Goal: Information Seeking & Learning: Learn about a topic

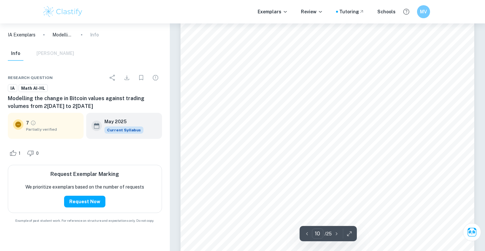
scroll to position [3598, 0]
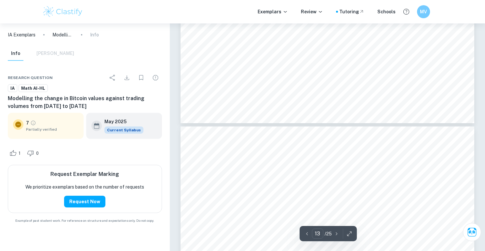
scroll to position [4682, 0]
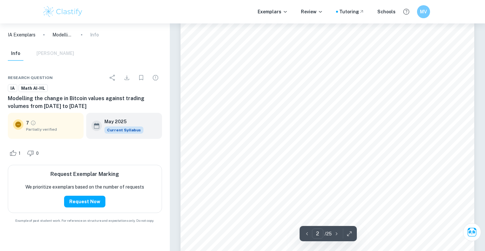
type input "1"
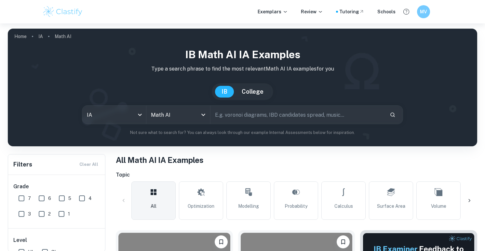
click at [245, 122] on input "text" at bounding box center [298, 115] width 174 height 18
type input "prism algorithm"
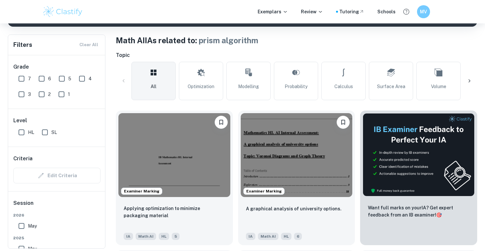
scroll to position [121, 0]
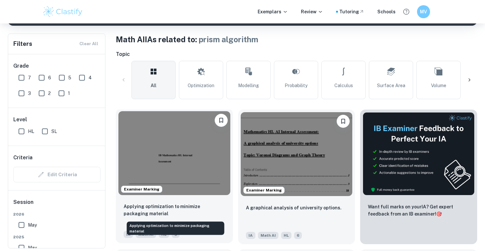
click at [178, 206] on p "Applying optimization to minimize packaging material" at bounding box center [175, 210] width 102 height 14
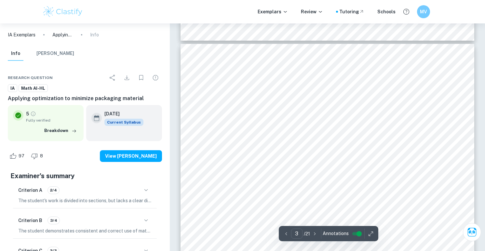
scroll to position [813, 0]
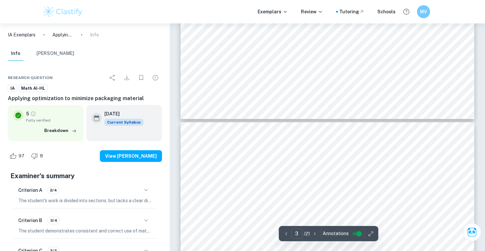
type input "4"
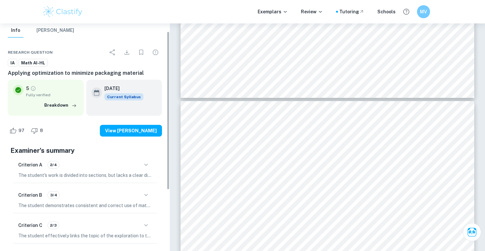
scroll to position [32, 0]
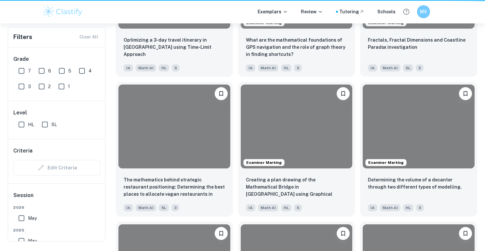
scroll to position [121, 0]
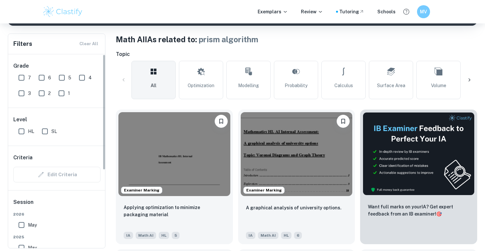
click at [23, 78] on input "7" at bounding box center [21, 77] width 13 height 13
checkbox input "true"
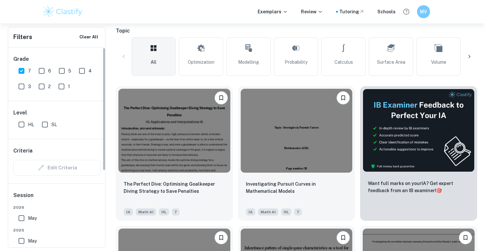
scroll to position [1, 0]
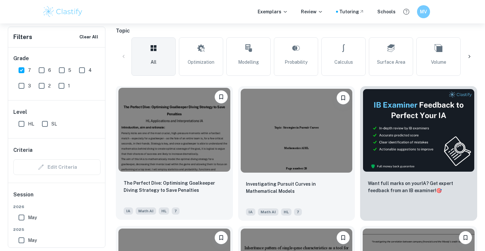
click at [183, 132] on img at bounding box center [174, 130] width 112 height 84
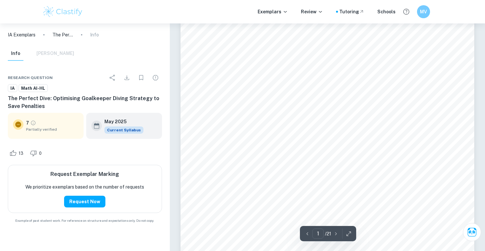
scroll to position [29, 0]
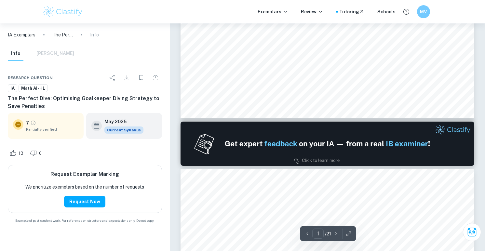
type input "2"
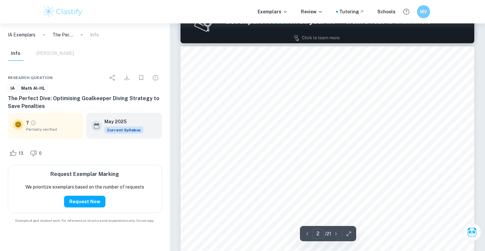
scroll to position [459, 0]
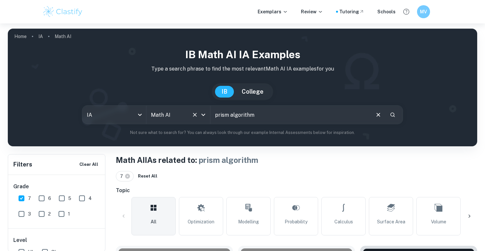
drag, startPoint x: 264, startPoint y: 117, endPoint x: 197, endPoint y: 117, distance: 66.4
click at [197, 117] on div "IA ia All Subjects Math AI All Subjects prism algorithm ​" at bounding box center [242, 114] width 321 height 19
type input "p"
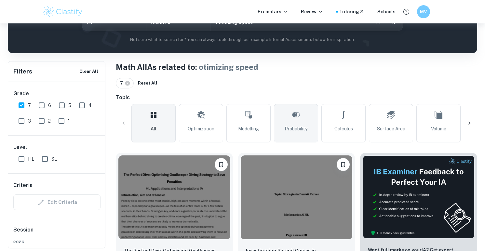
scroll to position [93, 0]
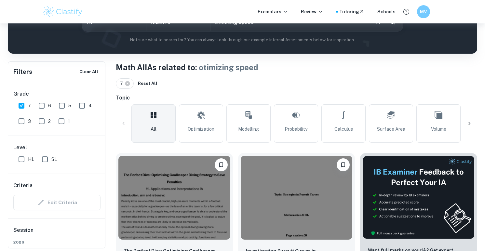
click at [469, 124] on icon at bounding box center [469, 123] width 7 height 7
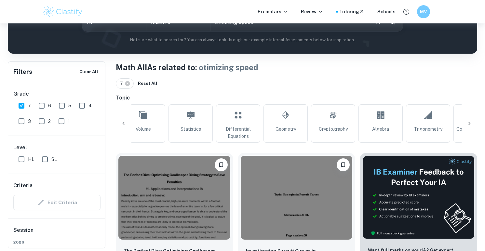
scroll to position [0, 305]
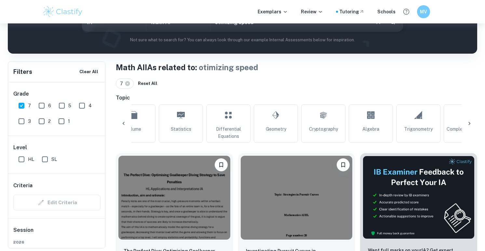
click at [469, 124] on icon at bounding box center [469, 123] width 7 height 7
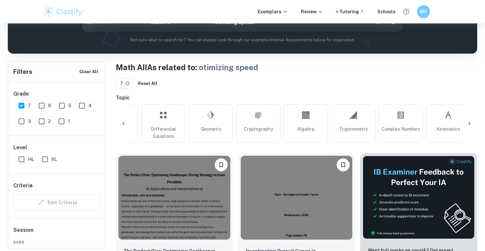
scroll to position [0, 474]
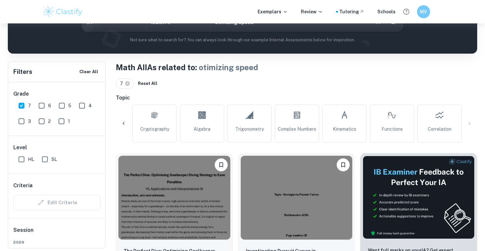
click at [469, 125] on div "All Optimization Modelling Probability Calculus Surface Area Volume Statistics …" at bounding box center [296, 123] width 361 height 38
click at [124, 121] on icon at bounding box center [123, 123] width 7 height 7
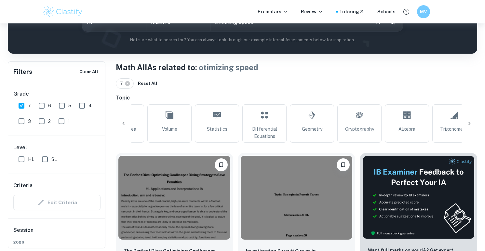
scroll to position [0, 169]
click at [124, 121] on icon at bounding box center [123, 123] width 7 height 7
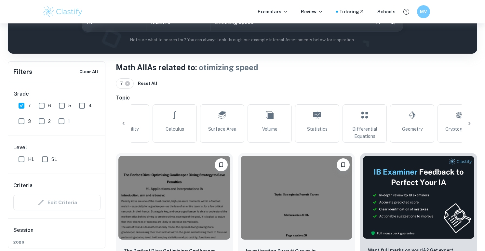
scroll to position [0, 0]
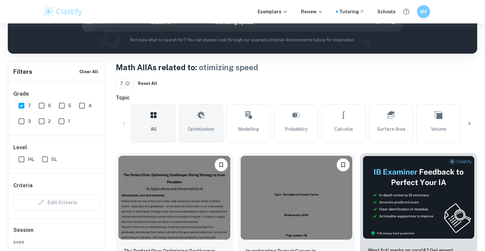
click at [193, 124] on link "Optimization" at bounding box center [201, 123] width 44 height 38
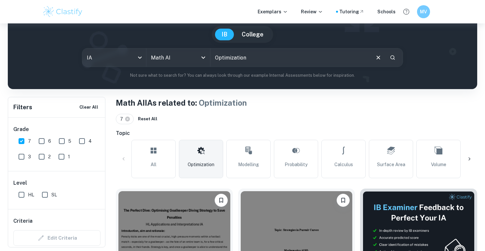
scroll to position [59, 0]
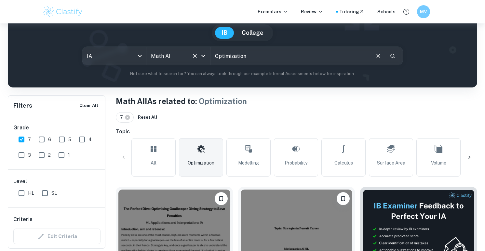
drag, startPoint x: 248, startPoint y: 55, endPoint x: 182, endPoint y: 55, distance: 66.0
click at [183, 55] on div "IA ia All Subjects Math AI All Subjects Optimization ​" at bounding box center [242, 56] width 321 height 19
click at [281, 55] on input "Optimization" at bounding box center [290, 56] width 159 height 18
type input "Optimization speed"
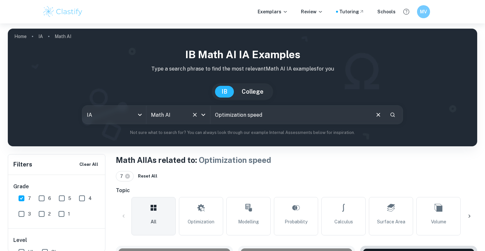
drag, startPoint x: 257, startPoint y: 114, endPoint x: 204, endPoint y: 110, distance: 52.8
click at [204, 111] on div "IA ia All Subjects Math AI All Subjects Optimization speed ​" at bounding box center [242, 114] width 321 height 19
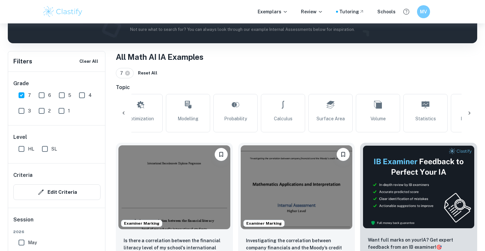
scroll to position [116, 0]
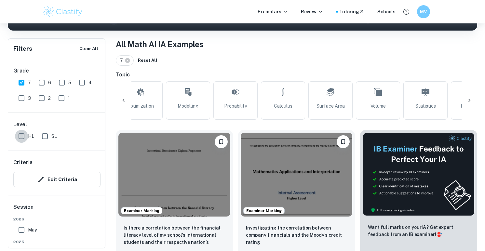
click at [21, 137] on input "HL" at bounding box center [21, 136] width 13 height 13
checkbox input "true"
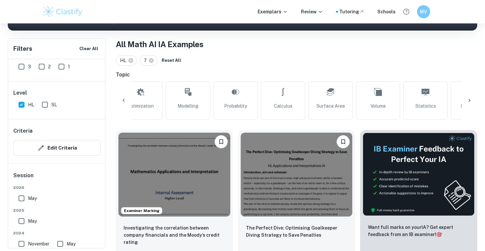
scroll to position [8, 0]
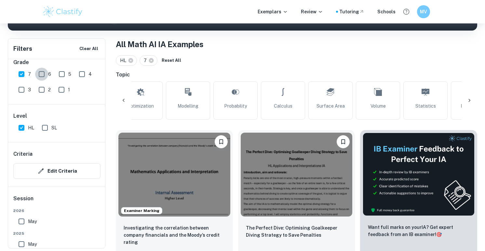
click at [42, 77] on input "6" at bounding box center [41, 74] width 13 height 13
checkbox input "true"
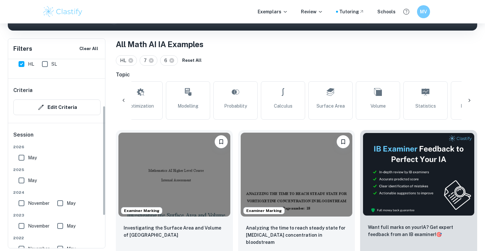
scroll to position [88, 0]
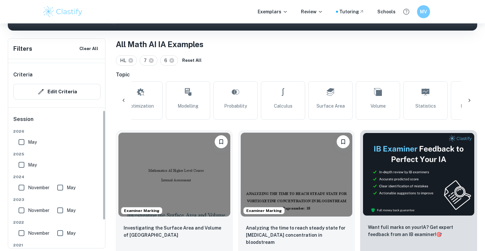
click at [24, 143] on input "May" at bounding box center [21, 142] width 13 height 13
checkbox input "true"
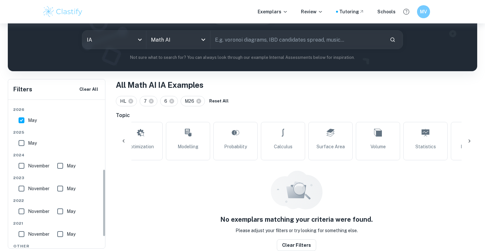
scroll to position [153, 0]
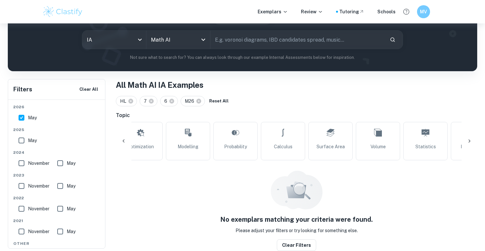
click at [22, 143] on input "May" at bounding box center [21, 140] width 13 height 13
checkbox input "true"
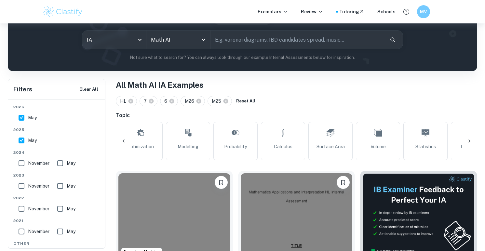
click at [23, 161] on input "November" at bounding box center [21, 163] width 13 height 13
checkbox input "true"
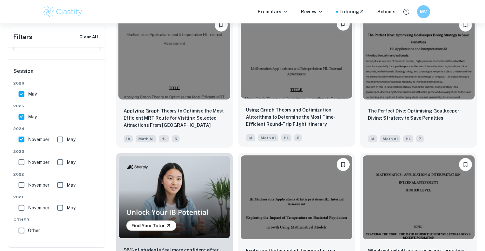
scroll to position [373, 0]
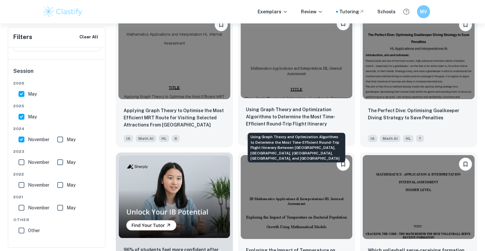
click at [294, 112] on p "Using Graph Theory and Optimization Algorithms to Determine the Most Time-Effic…" at bounding box center [297, 117] width 102 height 22
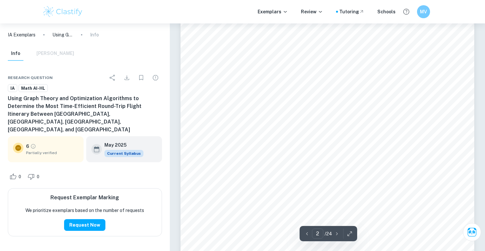
scroll to position [585, 0]
click at [31, 150] on span "Partially verified" at bounding box center [52, 153] width 52 height 6
click at [258, 97] on div "Figure 2 - Complete Graph of Selected Cities This graph represents a complete g…" at bounding box center [328, 176] width 294 height 415
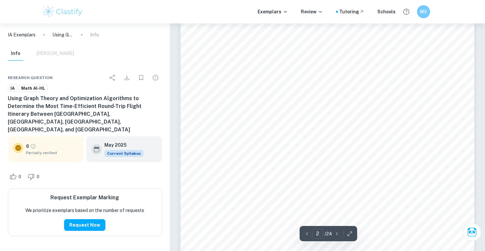
type input "1"
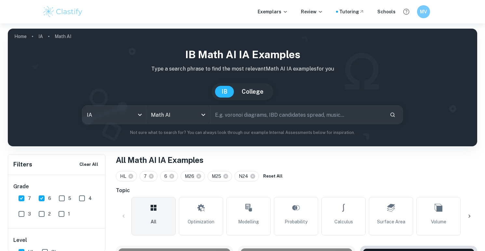
click at [240, 117] on input "text" at bounding box center [298, 115] width 174 height 18
type input "grid map"
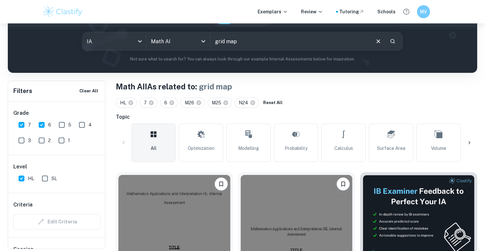
scroll to position [75, 0]
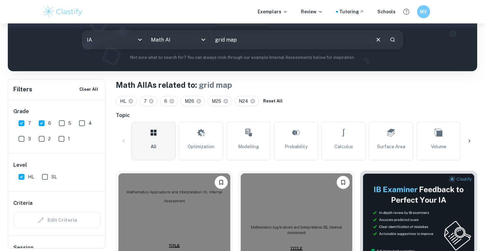
click at [394, 41] on icon "Search" at bounding box center [393, 40] width 6 height 6
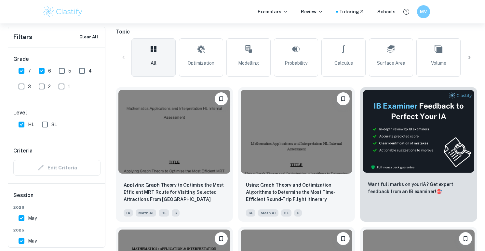
scroll to position [160, 0]
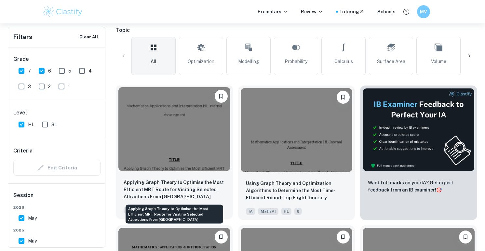
click at [184, 190] on p "Applying Graph Theory to Optimise the Most Efficient MRT Route for Visiting Sel…" at bounding box center [175, 189] width 102 height 21
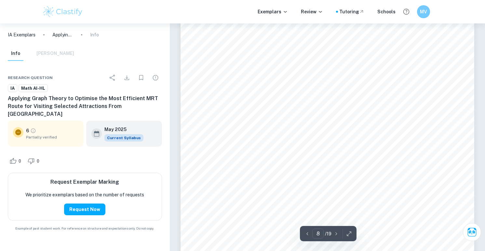
scroll to position [2876, 0]
type input "13"
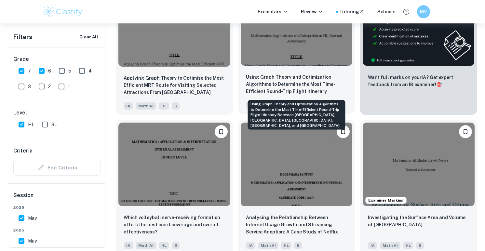
scroll to position [267, 0]
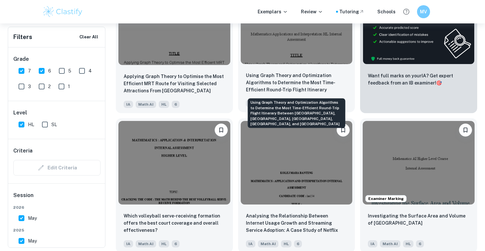
click at [298, 92] on p "Using Graph Theory and Optimization Algorithms to Determine the Most Time-Effic…" at bounding box center [297, 83] width 102 height 22
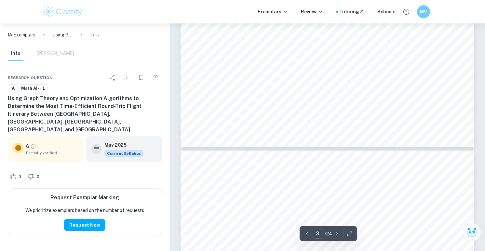
type input "4"
